Goal: Information Seeking & Learning: Learn about a topic

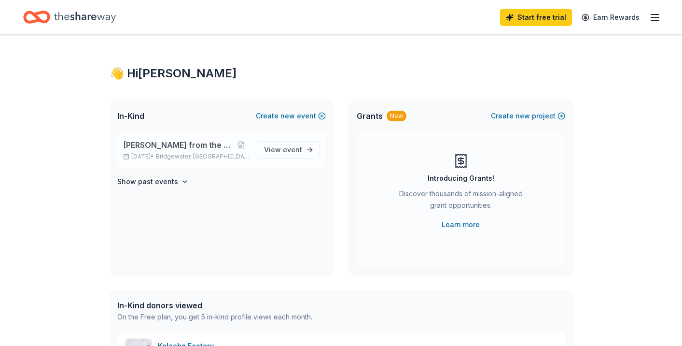
click at [183, 148] on span "[PERSON_NAME] from the Heart" at bounding box center [178, 145] width 110 height 12
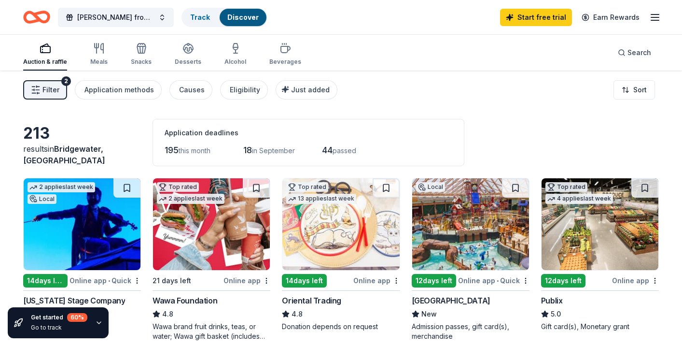
click at [201, 300] on div "Wawa Foundation" at bounding box center [185, 301] width 65 height 12
click at [567, 102] on div "Filter 2 Application methods Causes Eligibility Just added Sort" at bounding box center [341, 90] width 682 height 39
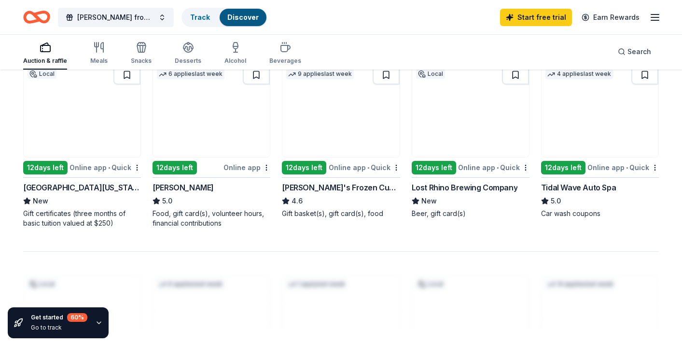
scroll to position [676, 0]
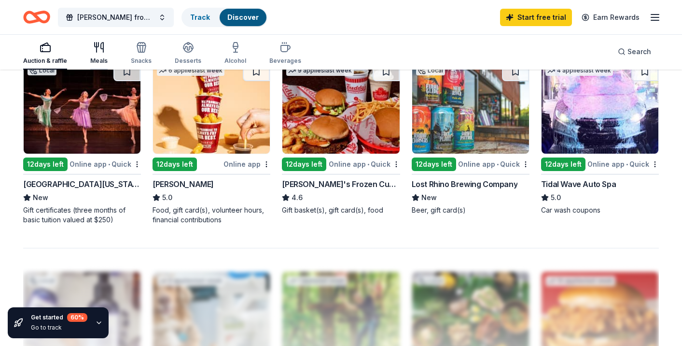
click at [102, 52] on icon "button" at bounding box center [102, 48] width 2 height 10
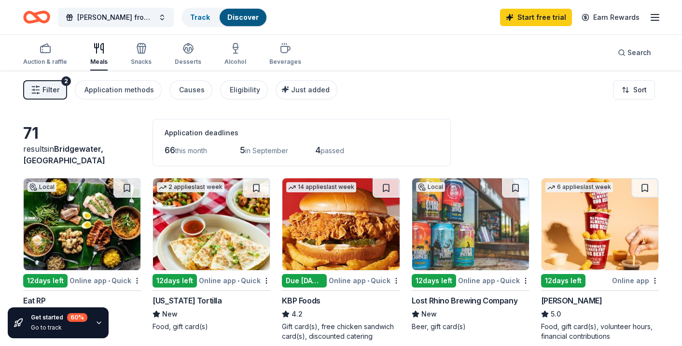
click at [555, 92] on div "Filter 2 Application methods Causes Eligibility Just added Sort" at bounding box center [341, 90] width 682 height 39
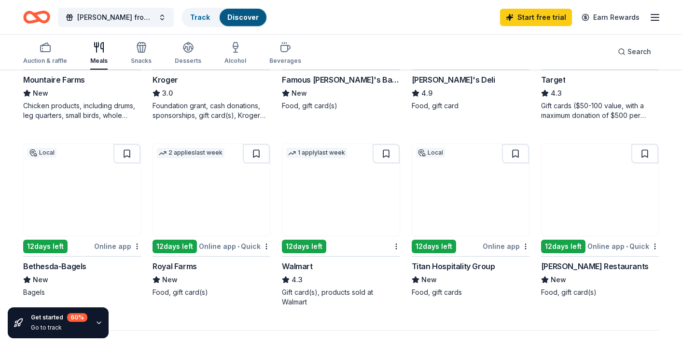
scroll to position [632, 0]
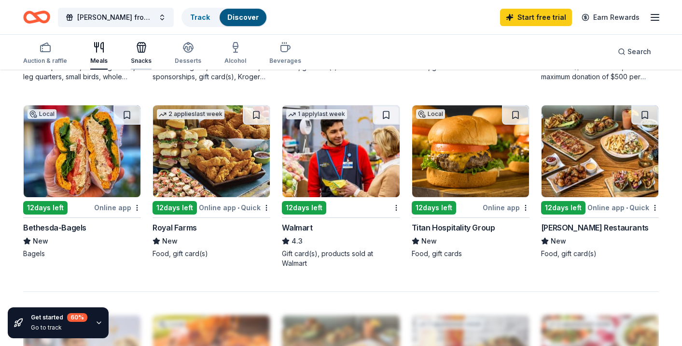
click at [150, 49] on div "button" at bounding box center [141, 48] width 21 height 12
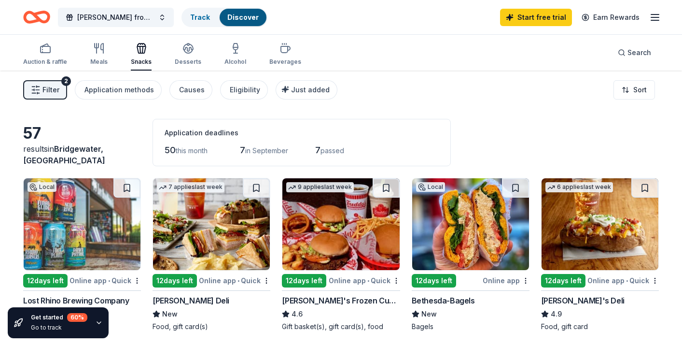
click at [475, 101] on div "Filter 2 Application methods Causes Eligibility Just added Sort" at bounding box center [341, 90] width 682 height 39
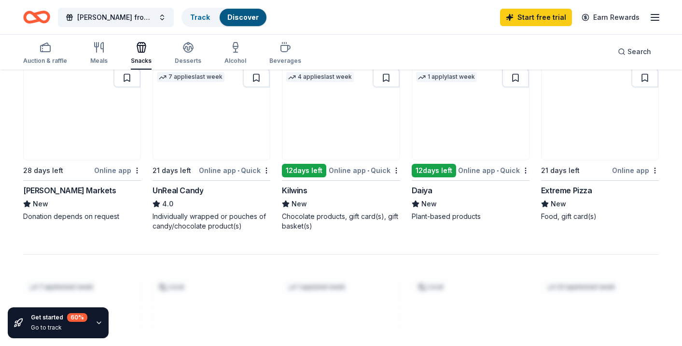
scroll to position [660, 0]
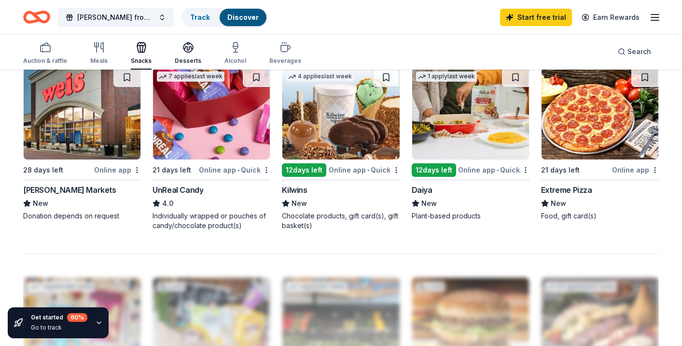
click at [186, 54] on div "Desserts" at bounding box center [188, 53] width 27 height 23
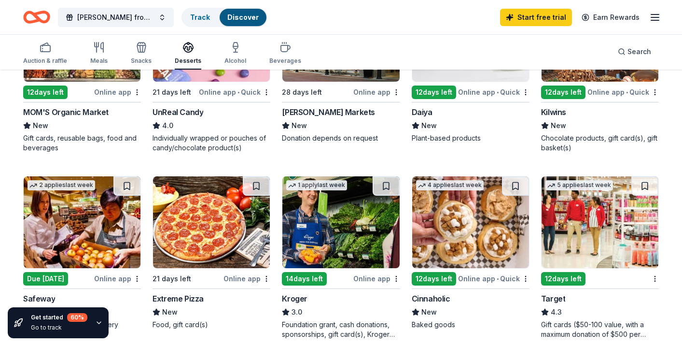
scroll to position [618, 0]
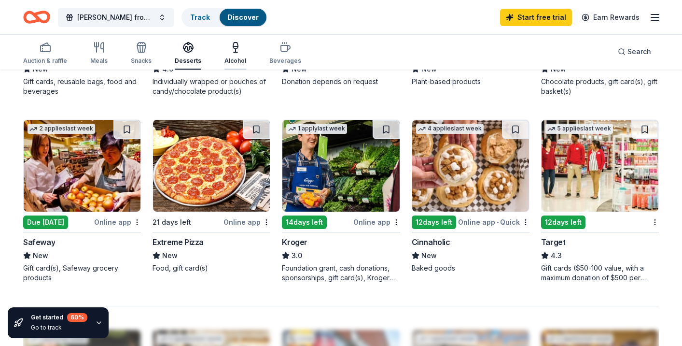
click at [234, 55] on div "Alcohol" at bounding box center [236, 53] width 22 height 23
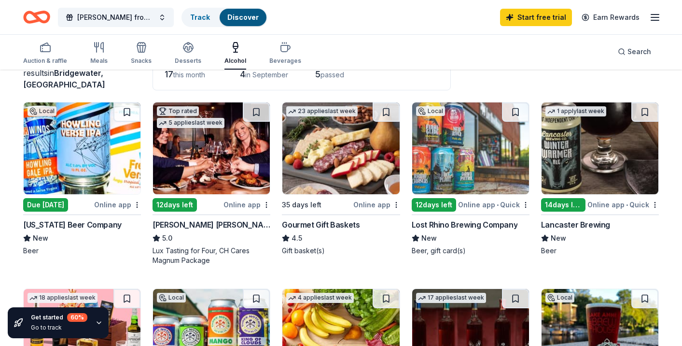
scroll to position [99, 0]
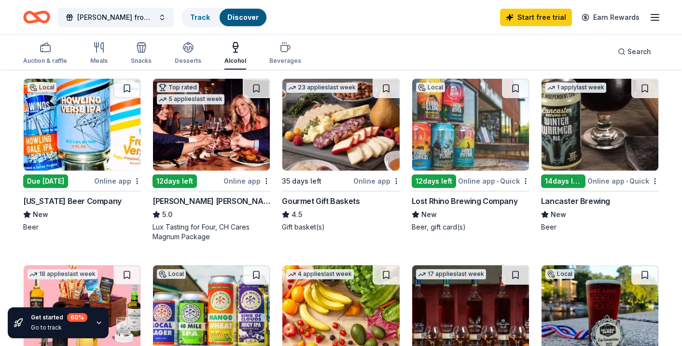
click at [432, 41] on div "Auction & raffle Meals Snacks Desserts Alcohol Beverages Search" at bounding box center [341, 52] width 636 height 36
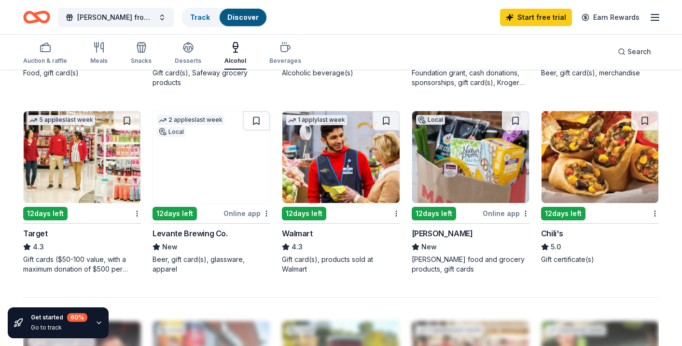
scroll to position [646, 0]
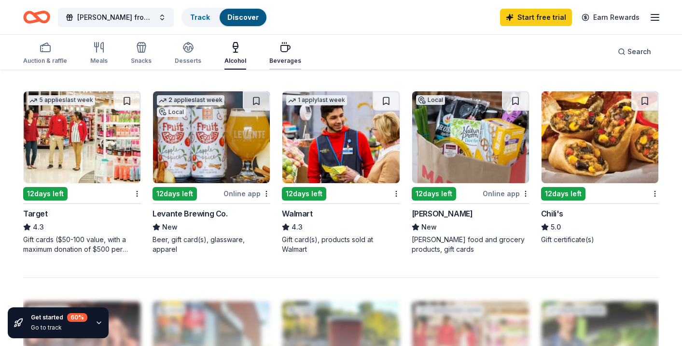
click at [272, 61] on div "Beverages" at bounding box center [286, 61] width 32 height 8
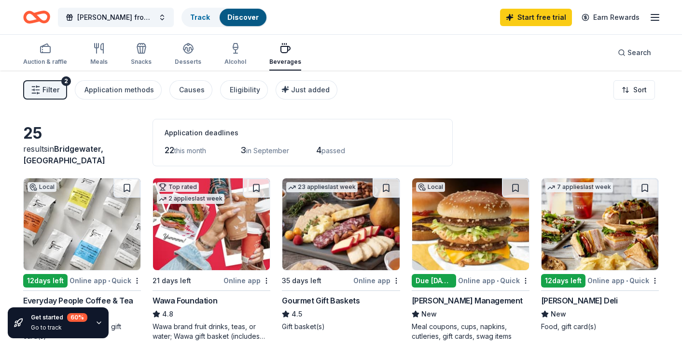
click at [429, 50] on div "Auction & raffle Meals Snacks Desserts Alcohol Beverages Search" at bounding box center [341, 53] width 636 height 36
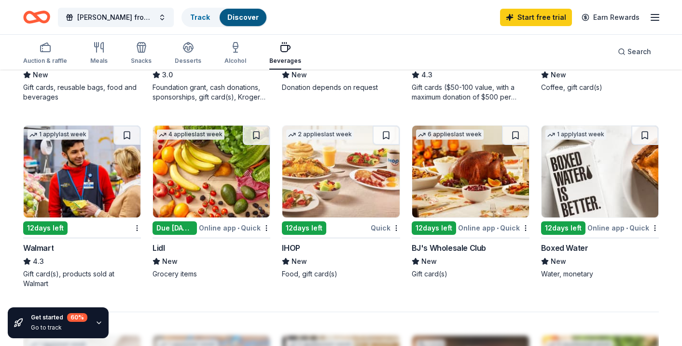
scroll to position [641, 0]
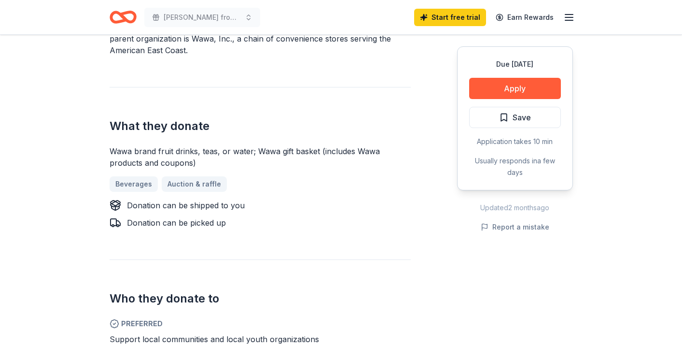
scroll to position [362, 0]
